Goal: Find contact information: Find contact information

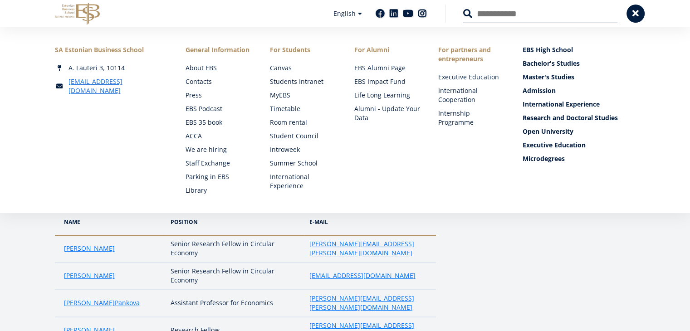
click at [524, 13] on input "Search" at bounding box center [541, 13] width 154 height 19
type input "******"
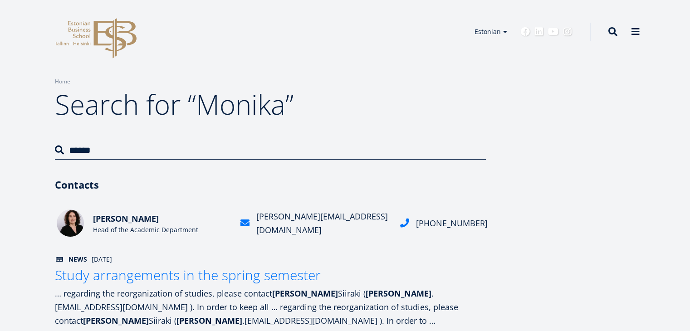
click at [276, 227] on font "[PERSON_NAME][EMAIL_ADDRESS][DOMAIN_NAME]" at bounding box center [322, 223] width 132 height 25
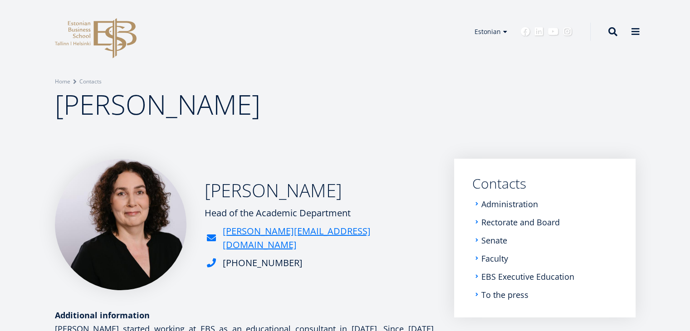
drag, startPoint x: 0, startPoint y: 0, endPoint x: 318, endPoint y: 242, distance: 399.8
click at [318, 242] on div "monika.siiraki@ebs.ee" at bounding box center [321, 238] width 232 height 27
click at [332, 241] on div "monika.siiraki@ebs.ee" at bounding box center [321, 238] width 232 height 27
drag, startPoint x: 330, startPoint y: 241, endPoint x: 317, endPoint y: 240, distance: 13.2
click at [317, 240] on div "monika.siiraki@ebs.ee" at bounding box center [321, 238] width 232 height 27
